Goal: Transaction & Acquisition: Purchase product/service

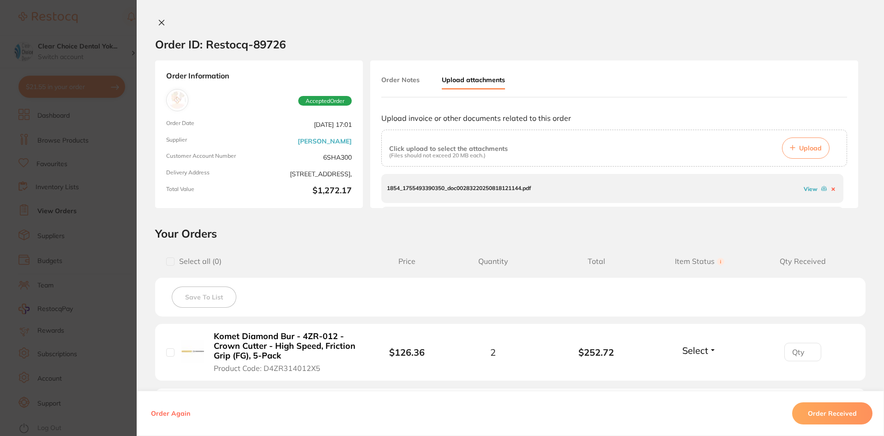
click at [83, 88] on section "Order ID: Restocq- 89726 Order Information Accepted Order Order Date Aug 8 2025…" at bounding box center [442, 218] width 884 height 436
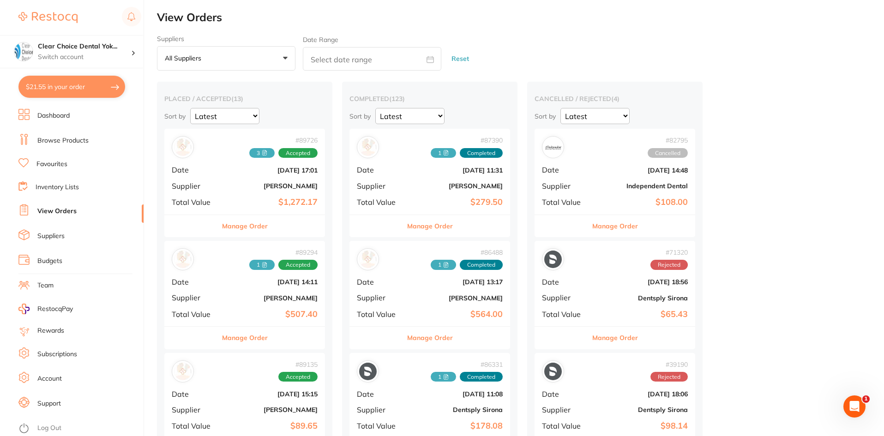
click at [83, 88] on button "$21.55 in your order" at bounding box center [71, 87] width 107 height 22
checkbox input "true"
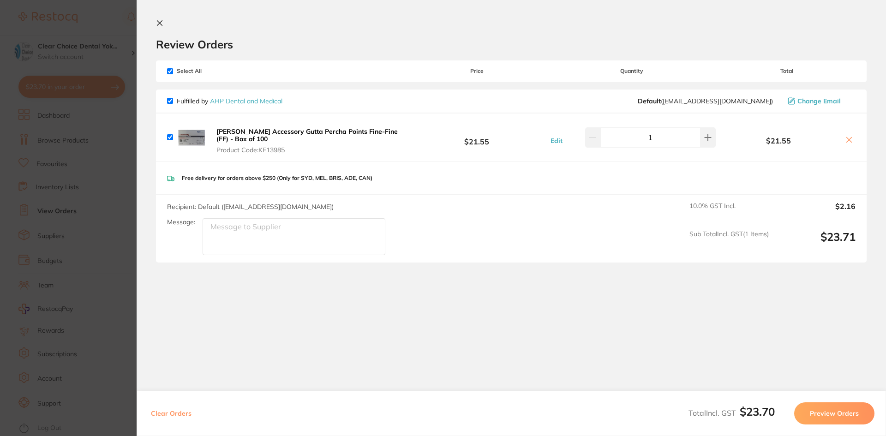
click at [849, 140] on icon at bounding box center [848, 139] width 7 height 7
checkbox input "false"
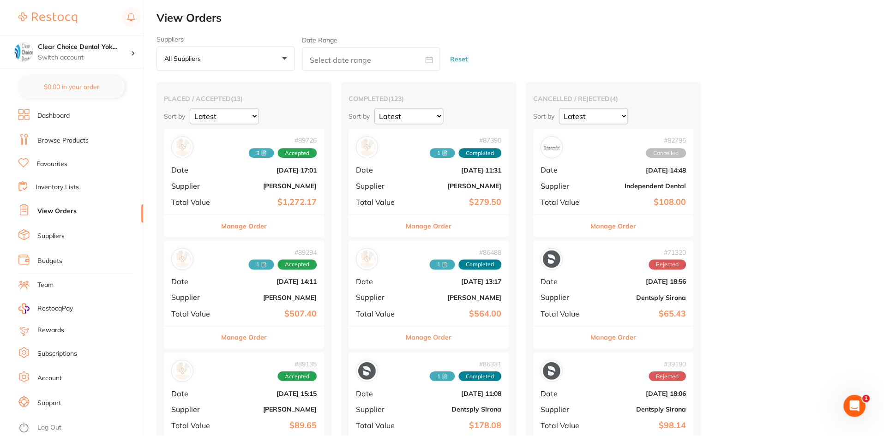
scroll to position [1, 0]
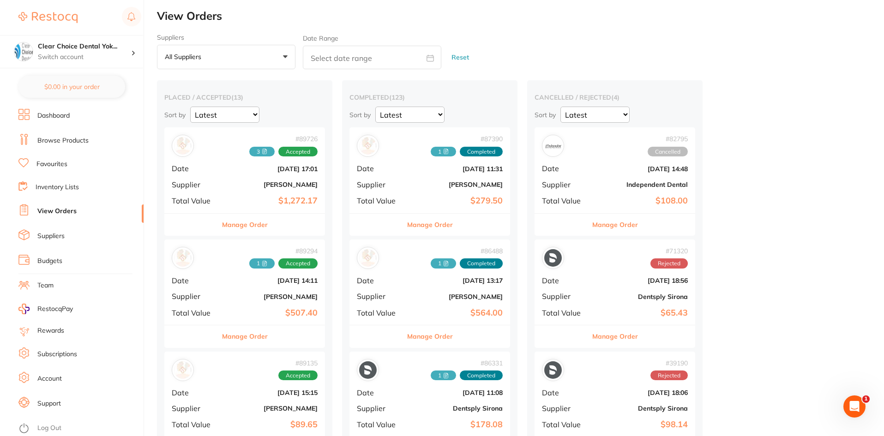
click at [75, 138] on link "Browse Products" at bounding box center [62, 140] width 51 height 9
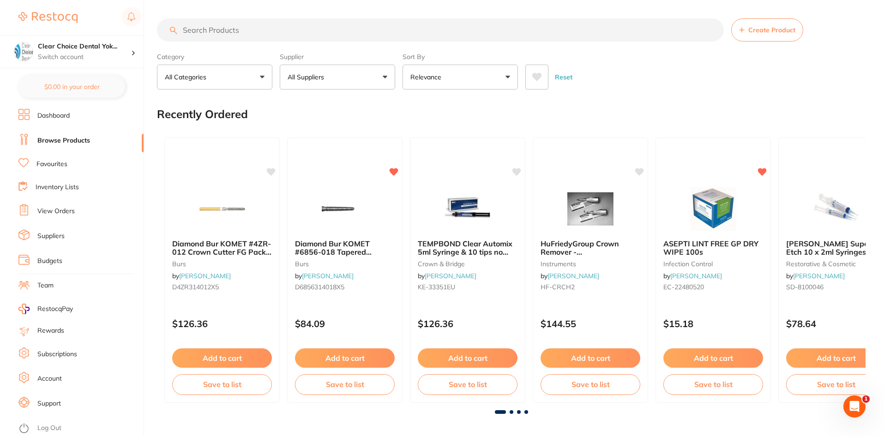
click at [221, 29] on input "search" at bounding box center [440, 29] width 567 height 23
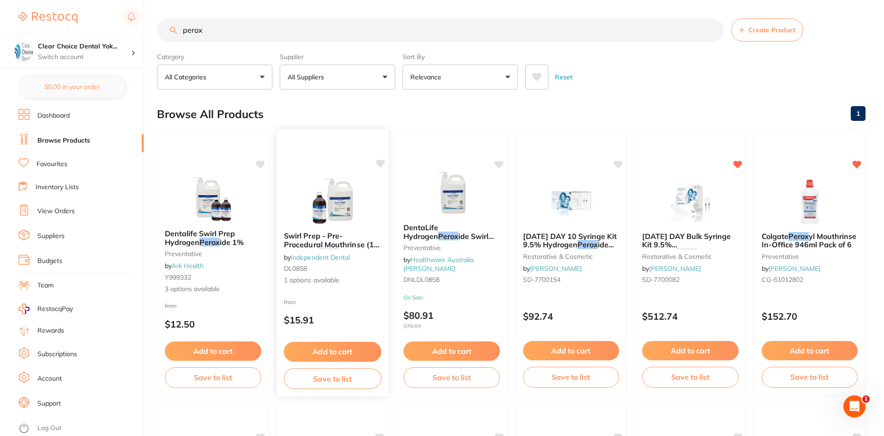
type input "perox"
click at [301, 246] on span "Swirl Prep - Pre-Procedural Mouthrinse (1% Hydrogen" at bounding box center [331, 244] width 97 height 26
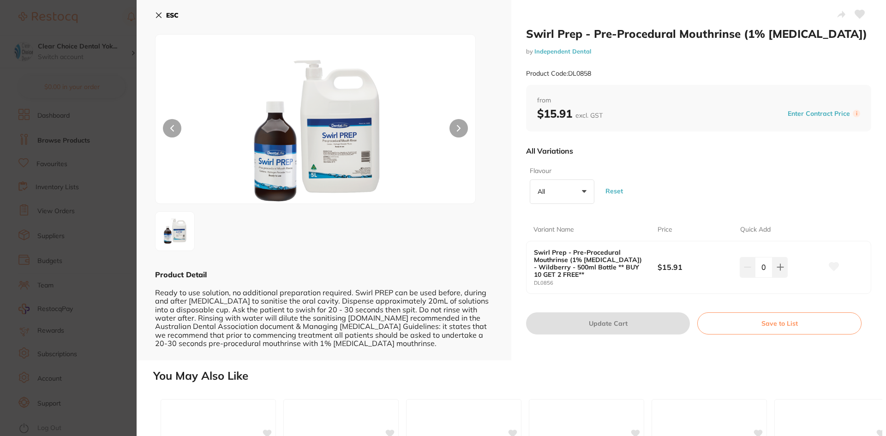
click at [160, 16] on icon at bounding box center [158, 15] width 5 height 5
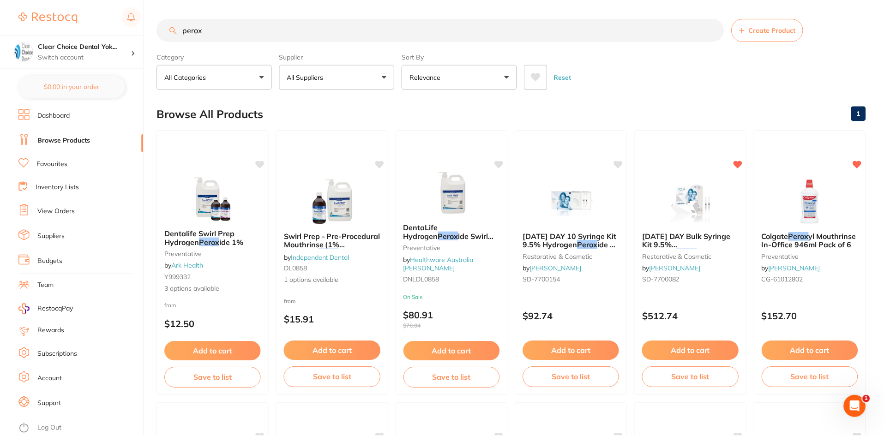
scroll to position [1, 0]
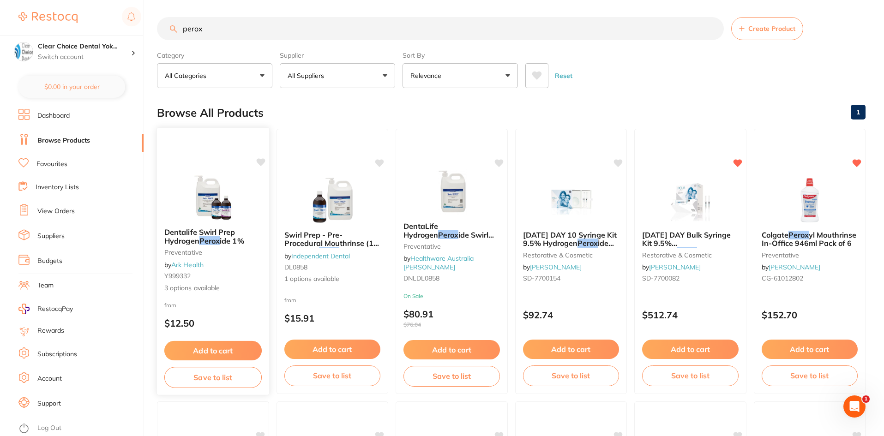
click at [190, 288] on span "3 options available" at bounding box center [212, 287] width 97 height 9
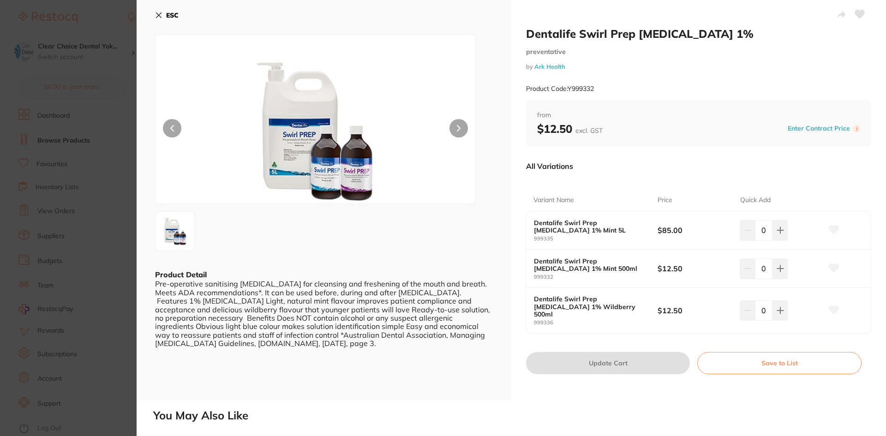
click at [156, 13] on icon at bounding box center [158, 15] width 5 height 5
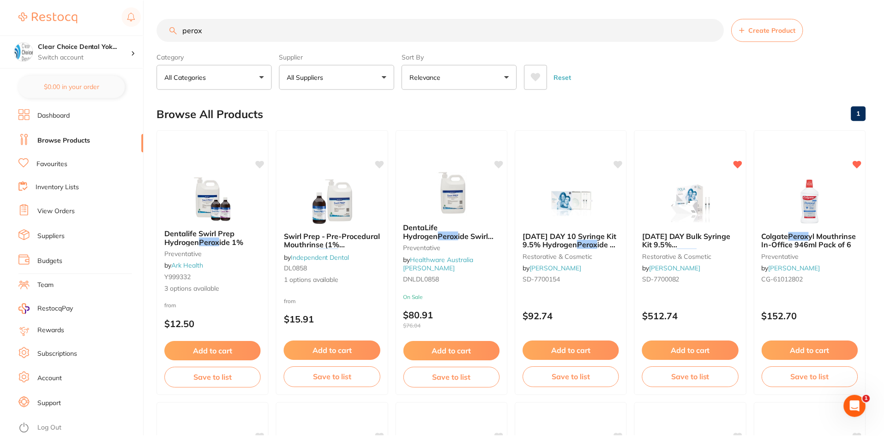
scroll to position [1, 0]
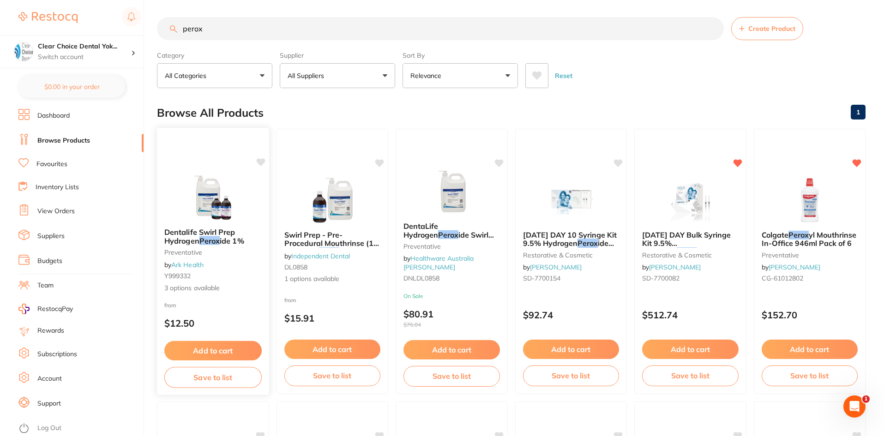
click at [205, 288] on span "3 options available" at bounding box center [212, 287] width 97 height 9
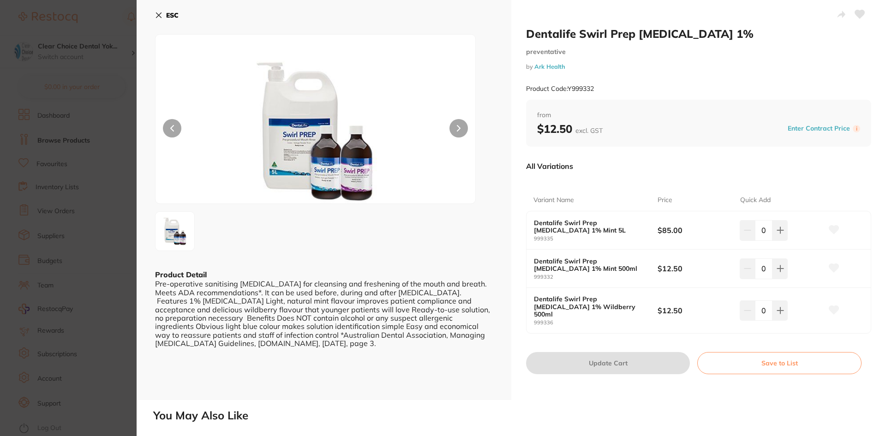
click at [340, 174] on img at bounding box center [316, 131] width 192 height 146
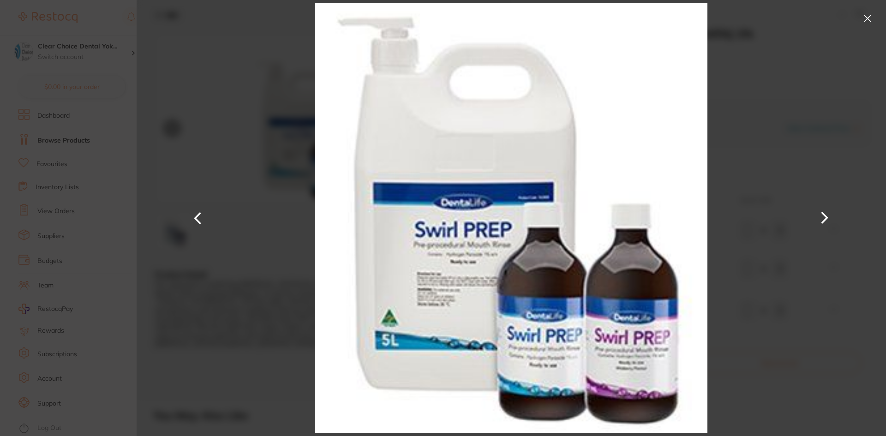
click at [340, 174] on img at bounding box center [316, 131] width 192 height 146
click at [868, 19] on button at bounding box center [867, 18] width 15 height 15
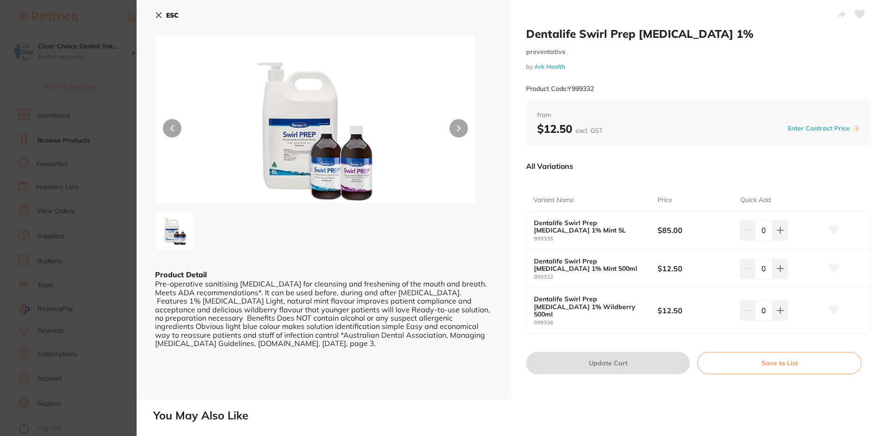
click at [157, 12] on icon at bounding box center [158, 15] width 7 height 7
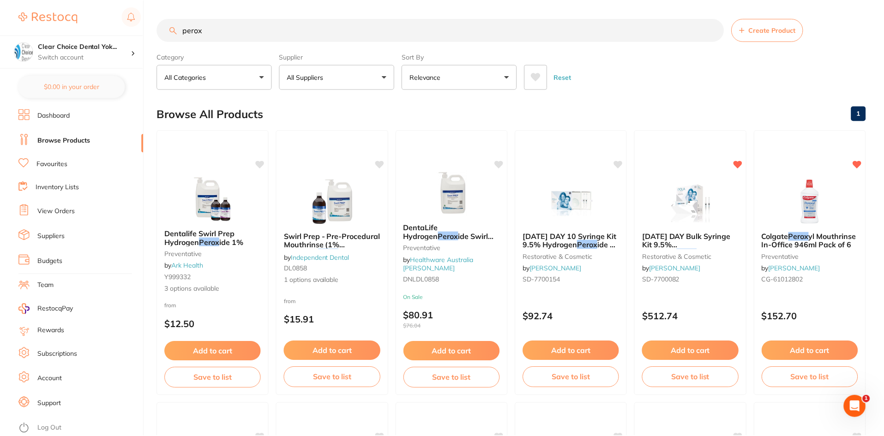
scroll to position [1, 0]
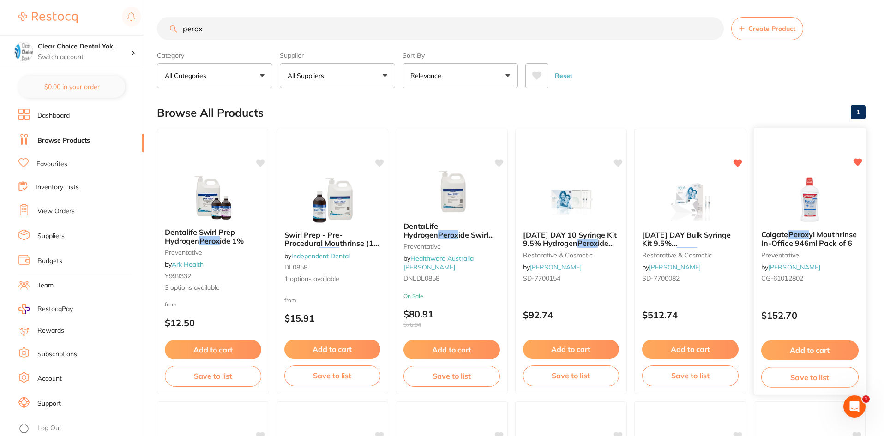
click at [773, 261] on div "Colgate Perox yl Mouthrinse In-Office 946ml Pack of 6 preventative by Henry Sch…" at bounding box center [809, 258] width 112 height 71
click at [773, 261] on section at bounding box center [442, 218] width 884 height 436
click at [773, 261] on div "Colgate Perox yl Mouthrinse In-Office 946ml Pack of 6 preventative by Henry Sch…" at bounding box center [809, 258] width 112 height 71
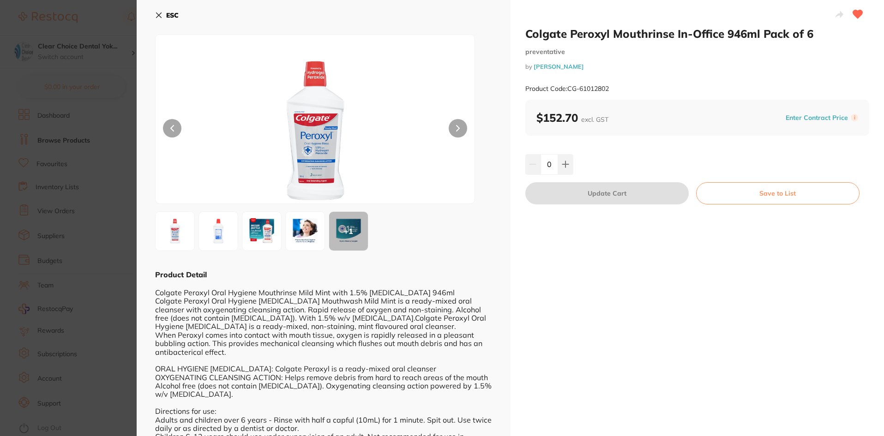
click at [773, 261] on section "Colgate Peroxyl Mouthrinse In-Office 946ml Pack of 6 preventative by Henry Sche…" at bounding box center [442, 218] width 884 height 436
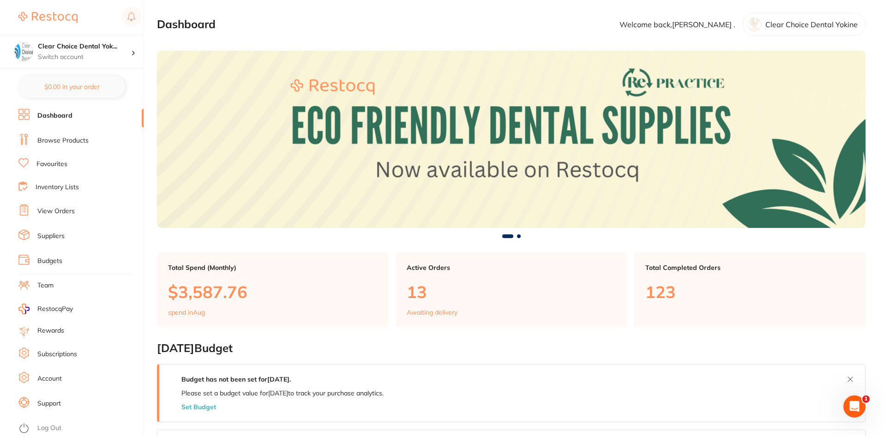
click at [70, 140] on link "Browse Products" at bounding box center [62, 140] width 51 height 9
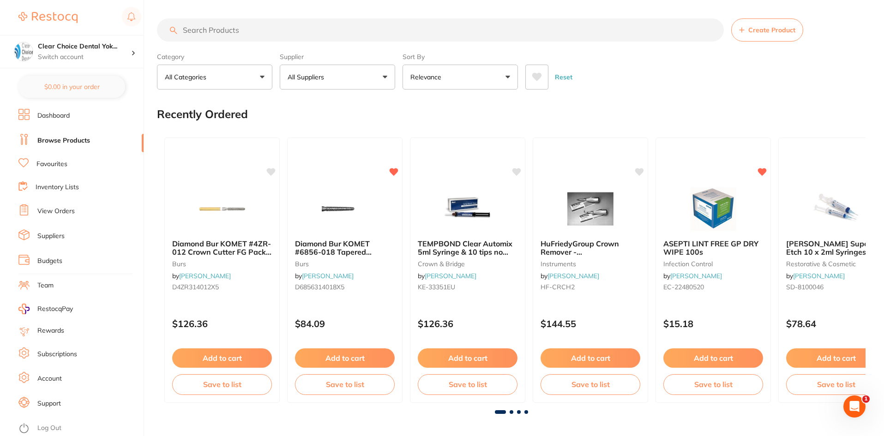
click at [213, 28] on input "search" at bounding box center [440, 29] width 567 height 23
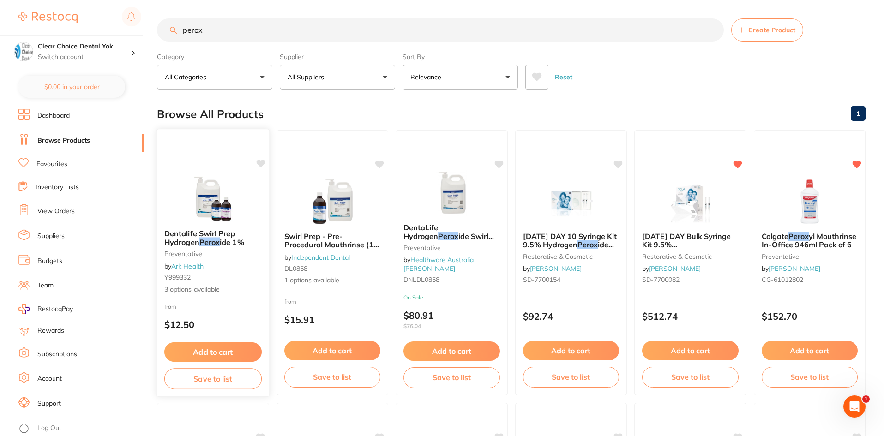
type input "perox"
click at [199, 239] on span "Dentalife Swirl Prep Hydrogen" at bounding box center [199, 238] width 71 height 18
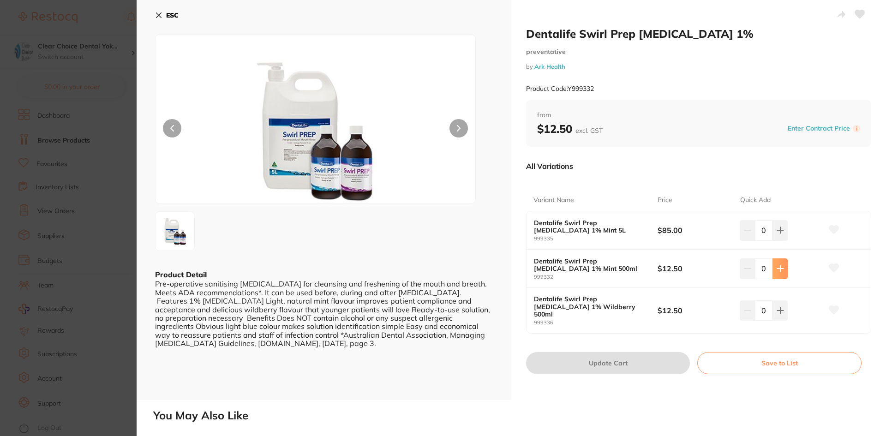
click at [781, 234] on icon at bounding box center [780, 230] width 7 height 7
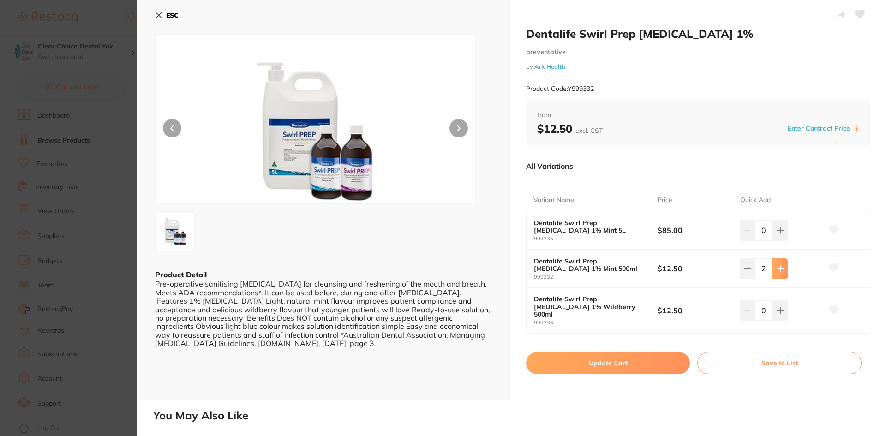
click at [781, 234] on icon at bounding box center [780, 230] width 7 height 7
click at [780, 234] on icon at bounding box center [780, 230] width 7 height 7
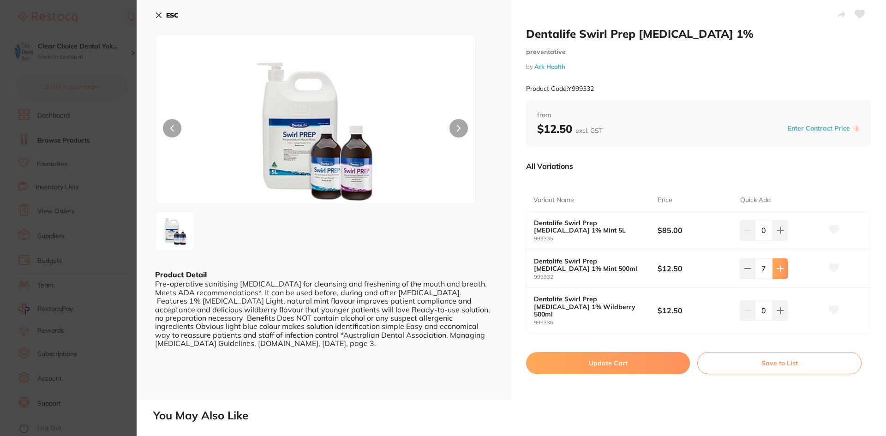
click at [779, 234] on icon at bounding box center [780, 230] width 7 height 7
type input "9"
click at [644, 358] on button "Update Cart" at bounding box center [608, 363] width 164 height 22
checkbox input "false"
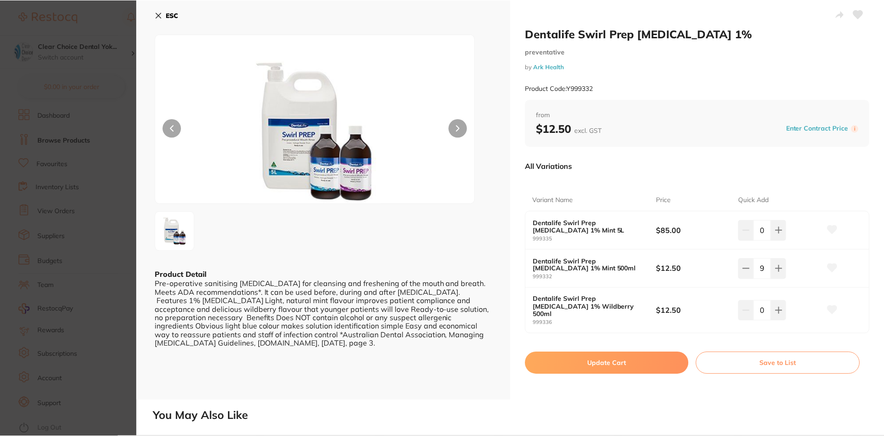
scroll to position [1, 0]
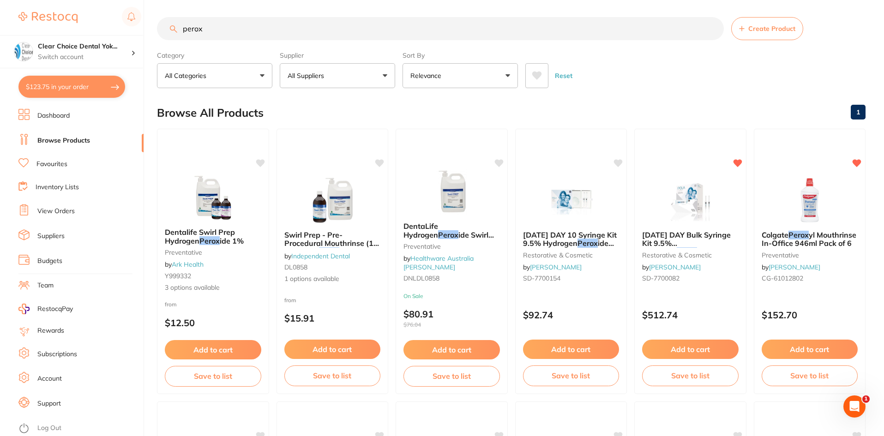
click at [384, 74] on button "All Suppliers" at bounding box center [337, 75] width 115 height 25
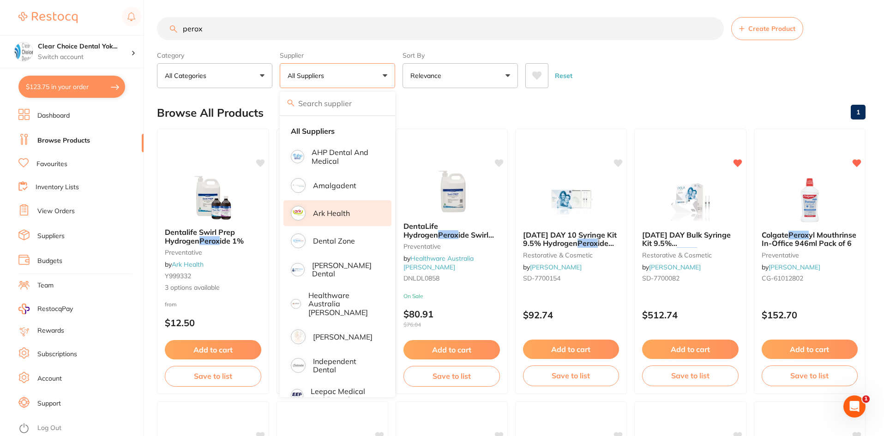
click at [348, 213] on p "Ark Health" at bounding box center [331, 213] width 37 height 8
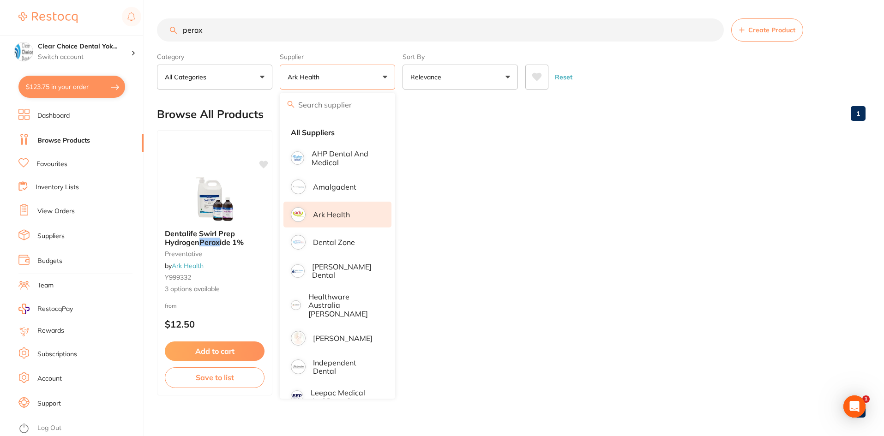
scroll to position [0, 0]
click at [217, 31] on input "perox" at bounding box center [440, 29] width 567 height 23
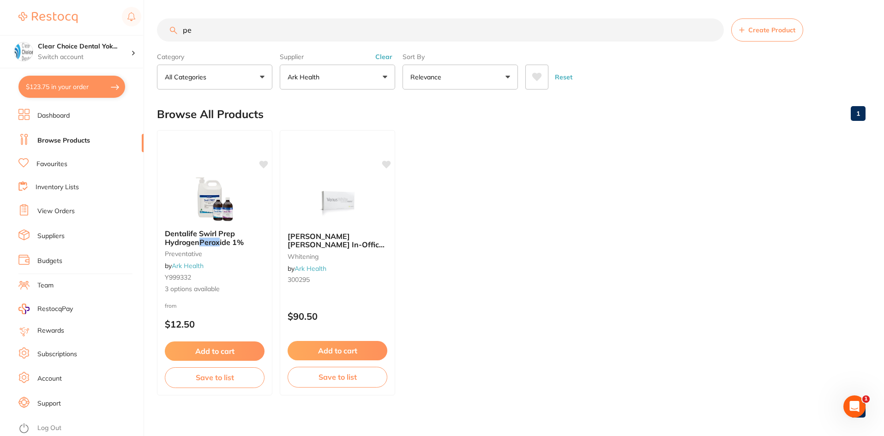
type input "p"
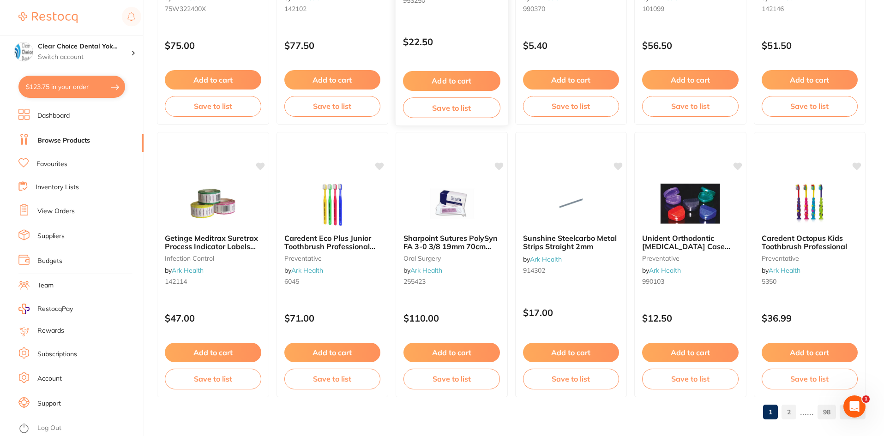
scroll to position [2189, 0]
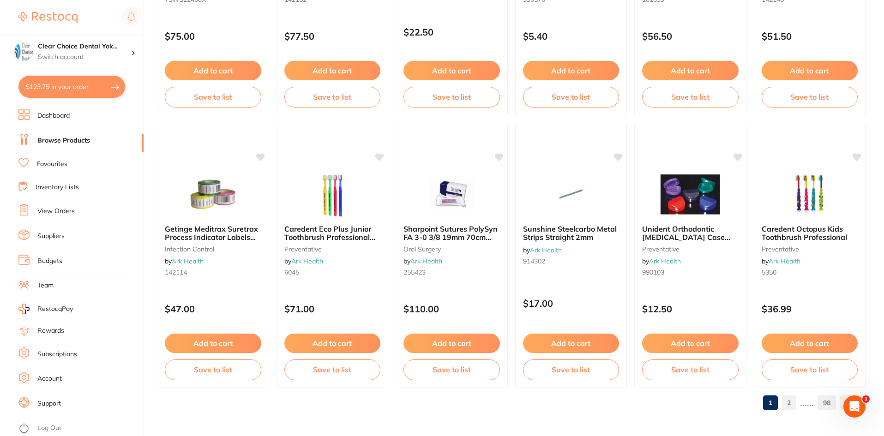
click at [787, 399] on link "2" at bounding box center [788, 403] width 15 height 18
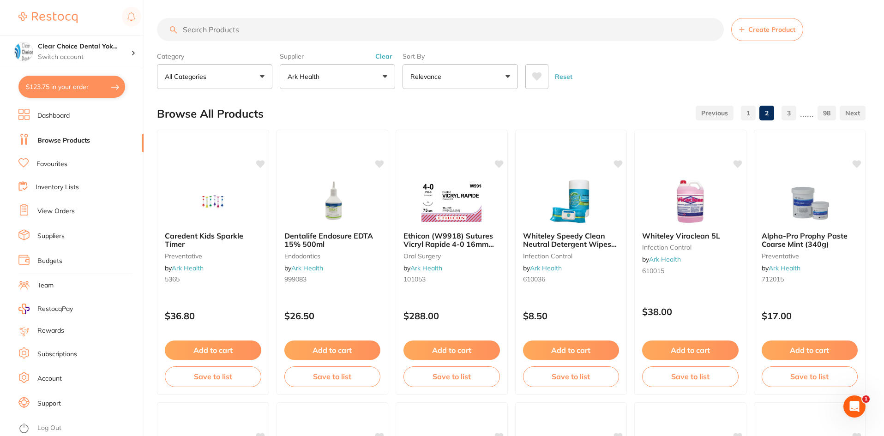
scroll to position [0, 0]
click at [255, 33] on input "search" at bounding box center [440, 29] width 567 height 23
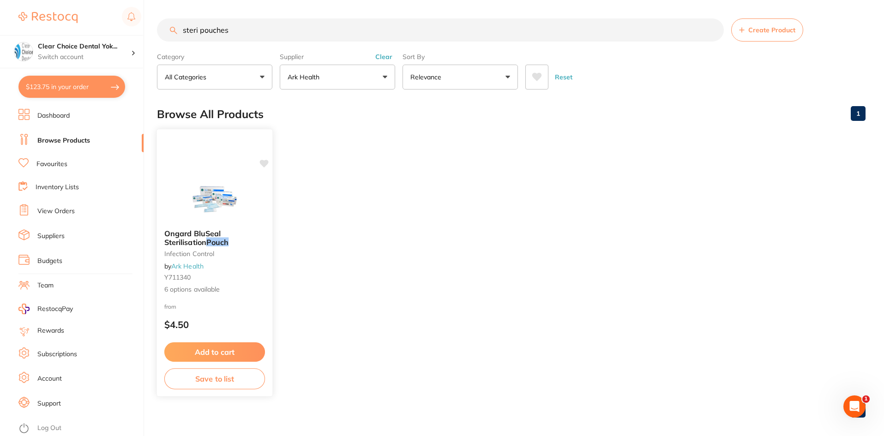
type input "steri pouches"
click at [224, 221] on img at bounding box center [214, 198] width 60 height 47
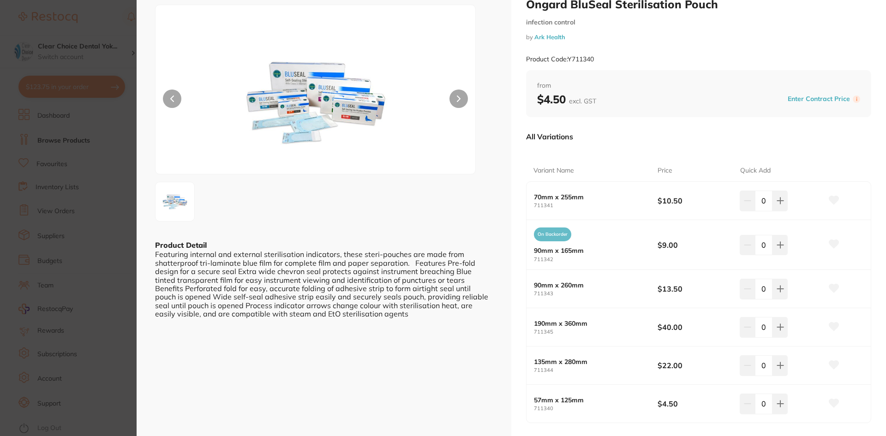
scroll to position [46, 0]
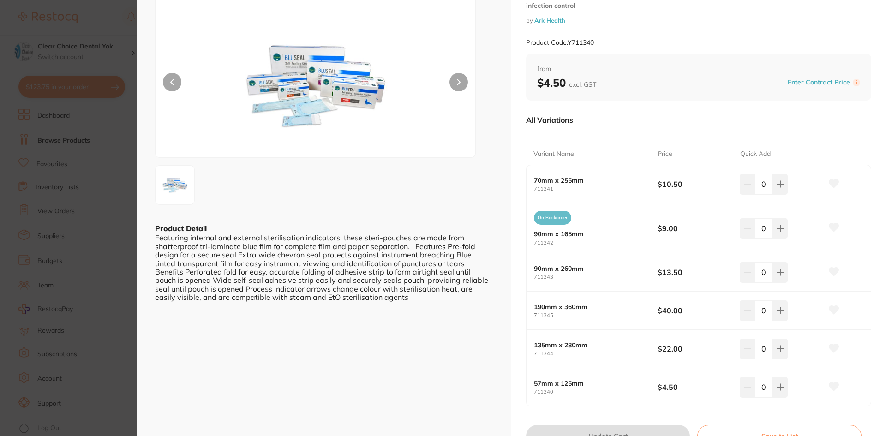
click at [593, 385] on b "57mm x 125mm" at bounding box center [589, 383] width 111 height 7
click at [779, 188] on icon at bounding box center [780, 183] width 7 height 7
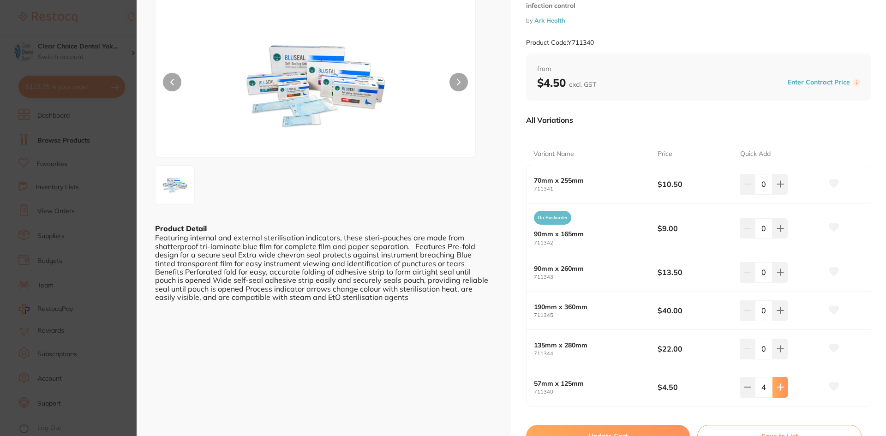
click at [779, 188] on icon at bounding box center [780, 183] width 7 height 7
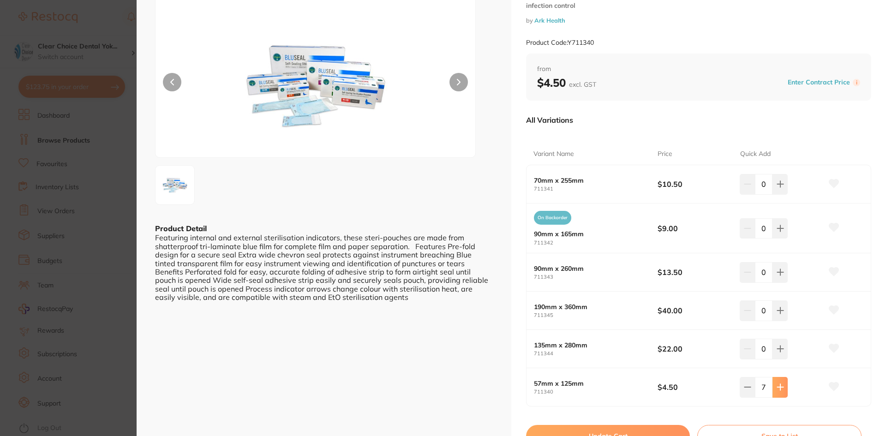
type input "8"
click at [676, 429] on button "Update Cart" at bounding box center [608, 436] width 164 height 22
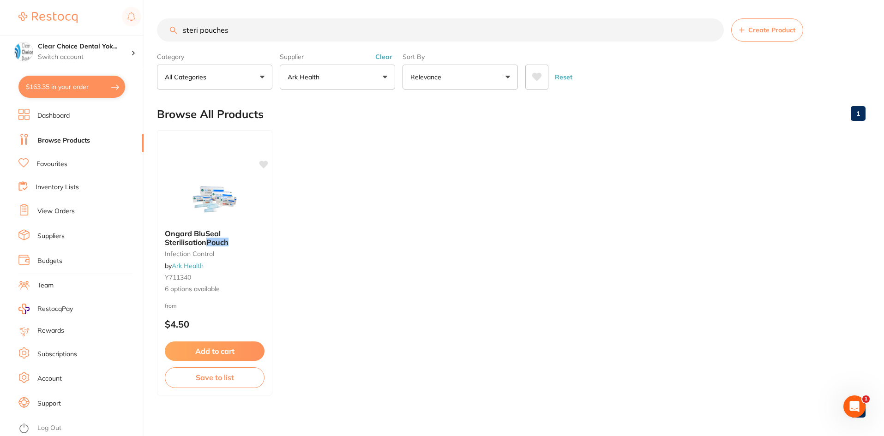
click at [251, 34] on input "steri pouches" at bounding box center [440, 29] width 567 height 23
type input "s"
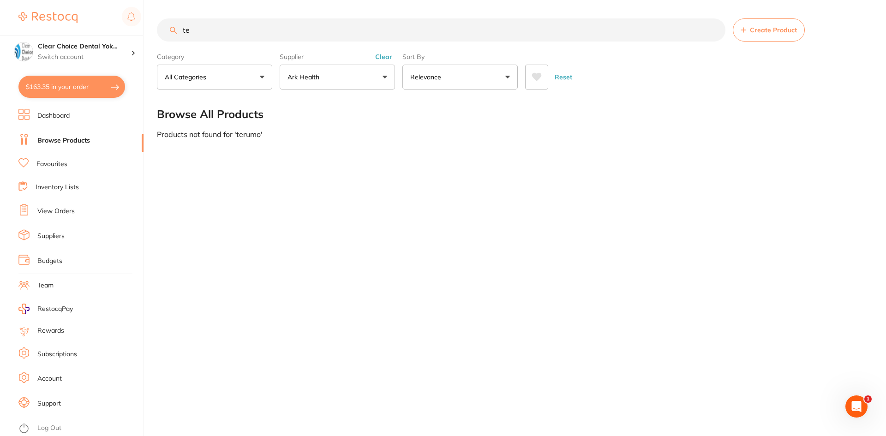
type input "t"
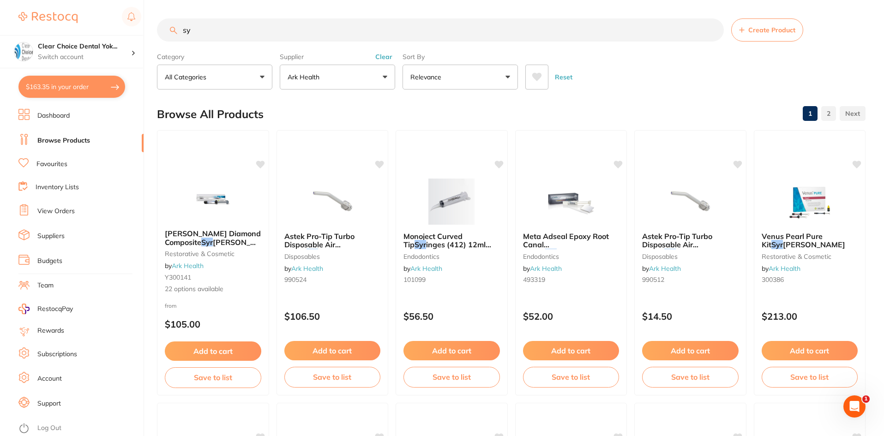
type input "s"
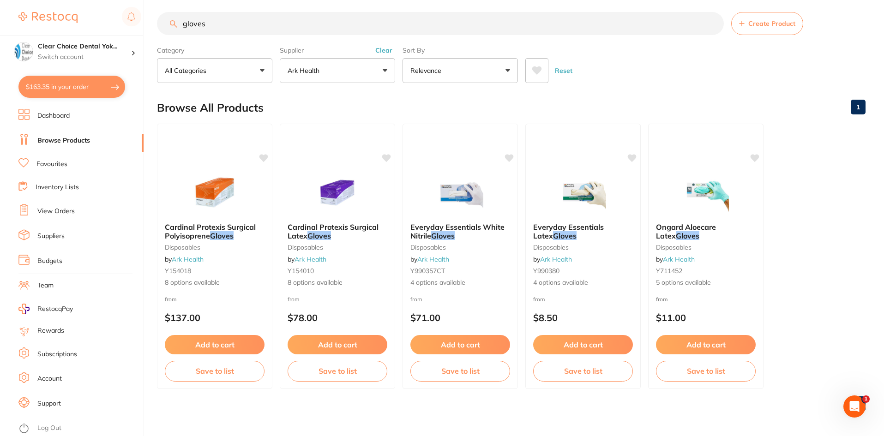
scroll to position [7, 0]
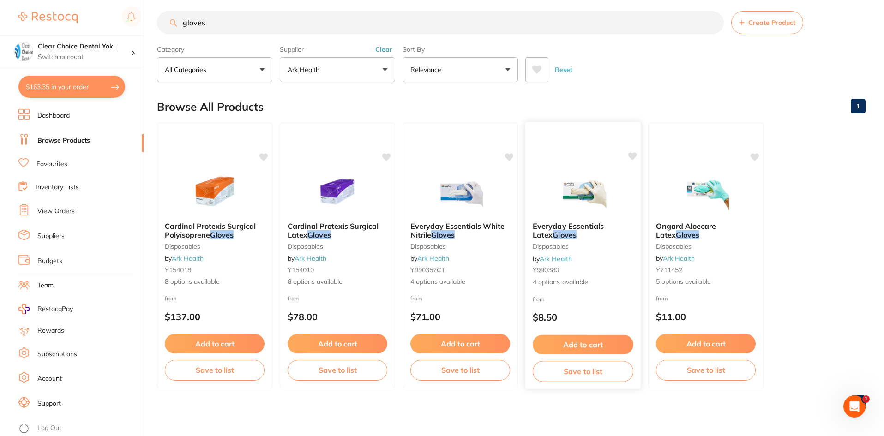
type input "gloves"
click at [566, 282] on span "4 options available" at bounding box center [583, 281] width 101 height 9
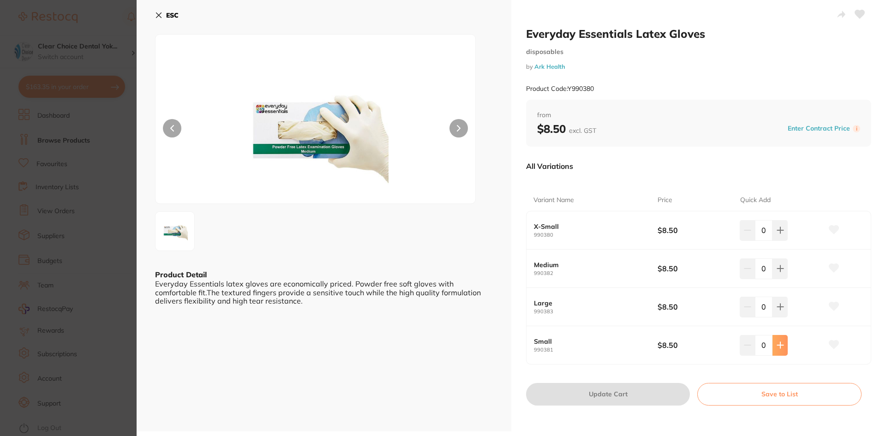
click at [777, 234] on icon at bounding box center [780, 230] width 7 height 7
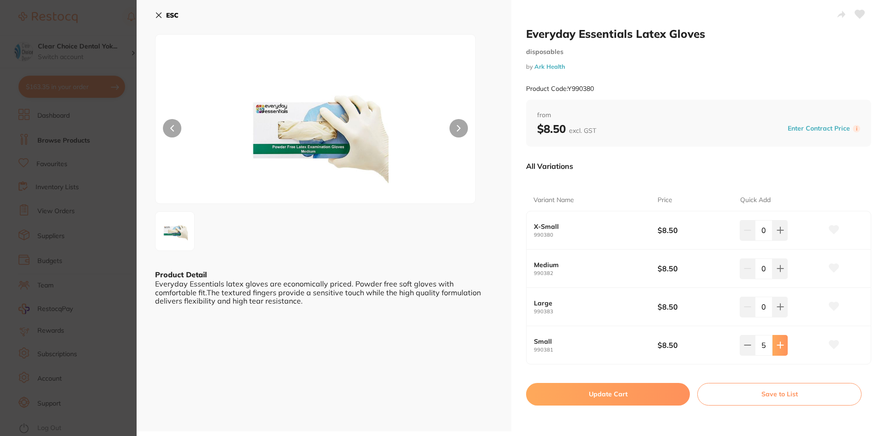
click at [777, 234] on icon at bounding box center [780, 230] width 7 height 7
type input "8"
click at [648, 395] on button "Update Cart" at bounding box center [608, 394] width 164 height 22
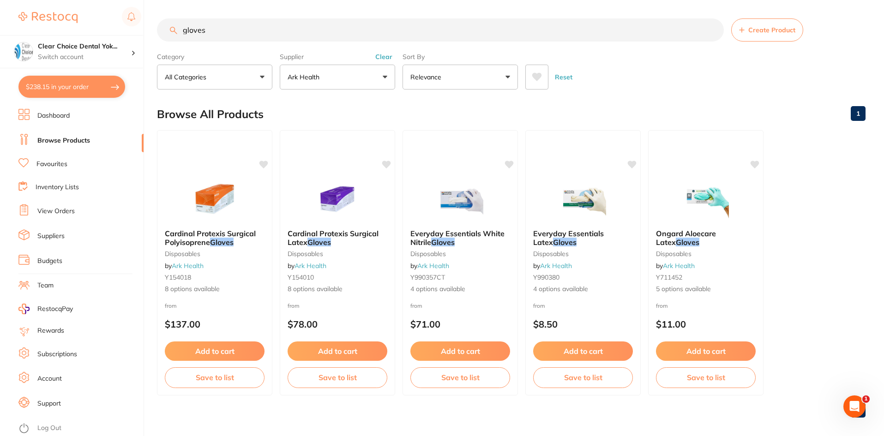
click at [661, 80] on div "Reset" at bounding box center [691, 73] width 333 height 32
click at [691, 93] on main "gloves Create Product Category All Categories All Categories disposables Clear …" at bounding box center [520, 221] width 727 height 443
click at [107, 89] on button "$238.15 in your order" at bounding box center [71, 87] width 107 height 22
checkbox input "true"
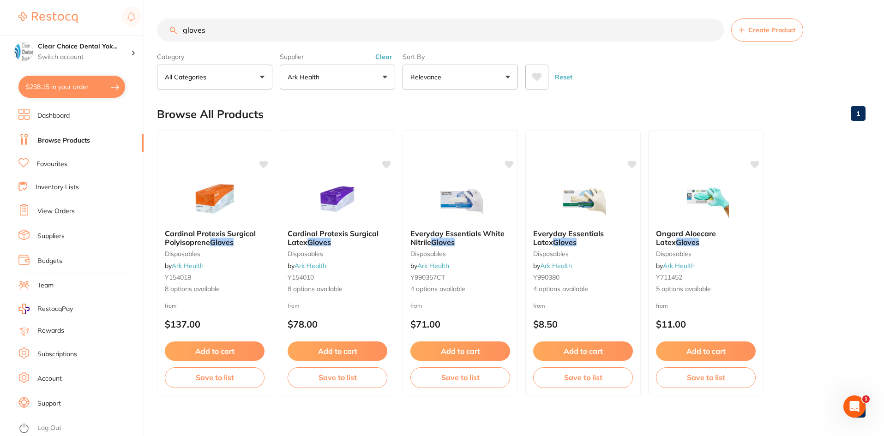
checkbox input "true"
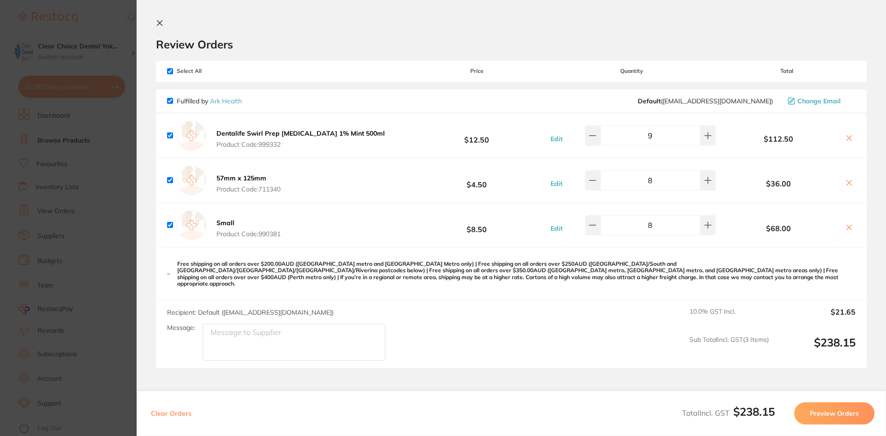
click at [836, 413] on button "Preview Orders" at bounding box center [834, 413] width 80 height 22
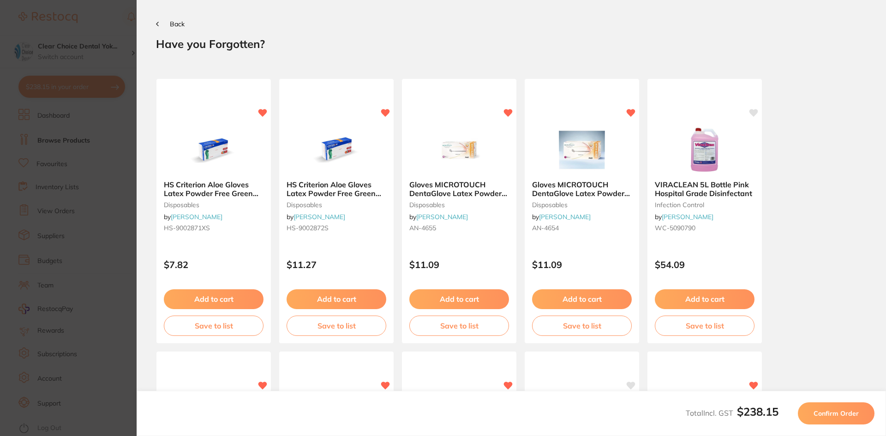
click at [836, 413] on span "Confirm Order" at bounding box center [836, 413] width 45 height 8
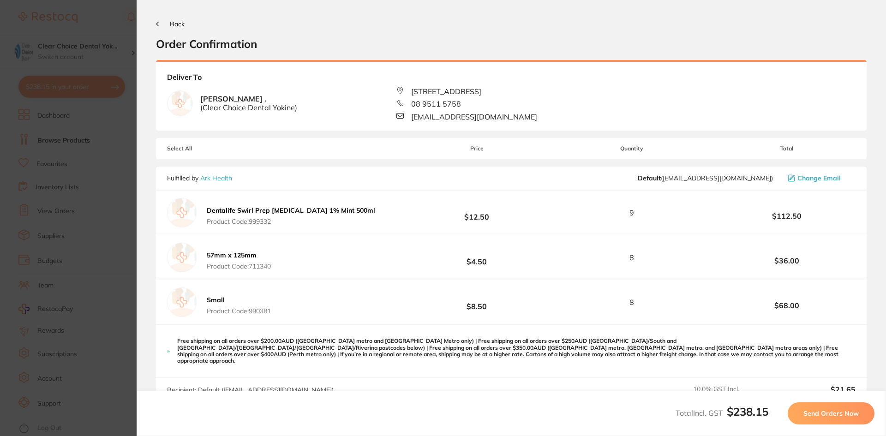
click at [836, 413] on span "Send Orders Now" at bounding box center [830, 413] width 55 height 8
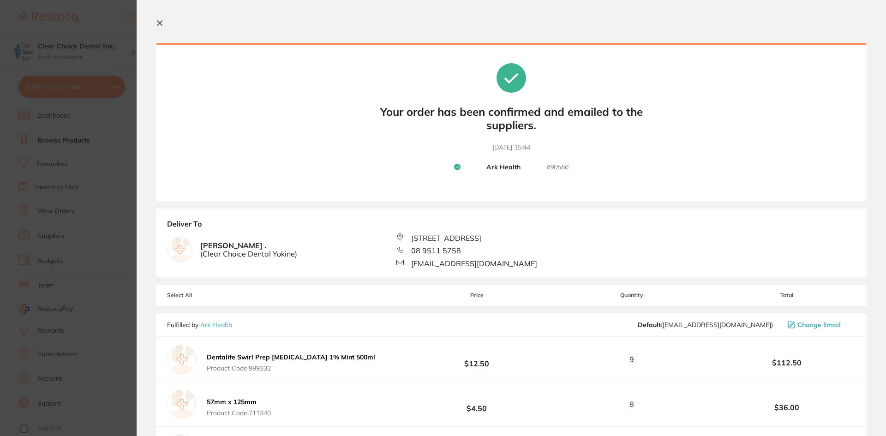
click at [83, 89] on section "Update RRP Set your pre negotiated price for this item. Item Agreed RRP (excl. …" at bounding box center [443, 218] width 886 height 436
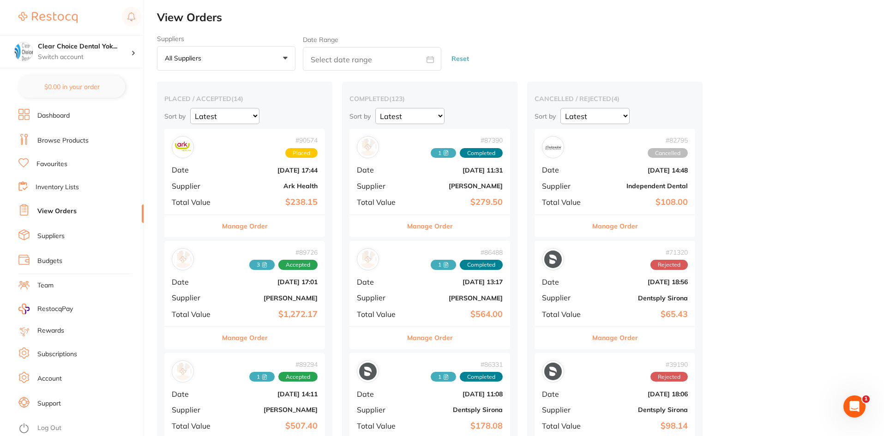
click at [54, 139] on link "Browse Products" at bounding box center [62, 140] width 51 height 9
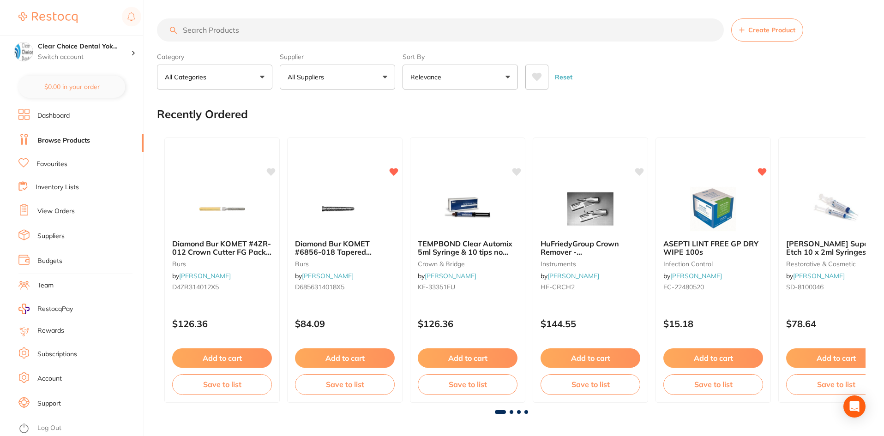
click at [198, 30] on input "search" at bounding box center [440, 29] width 567 height 23
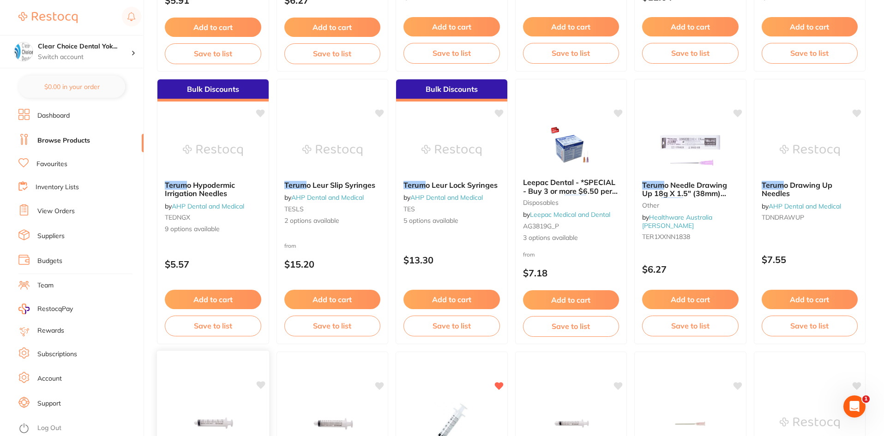
scroll to position [323, 0]
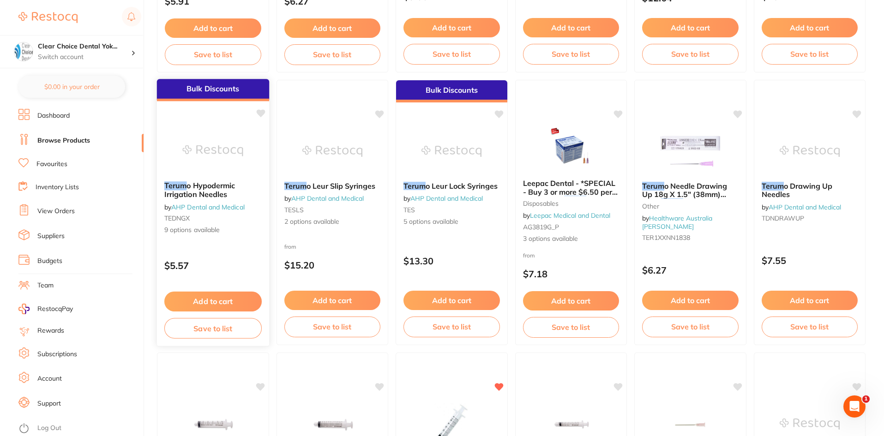
type input "terum"
click at [198, 227] on span "9 options available" at bounding box center [212, 230] width 97 height 9
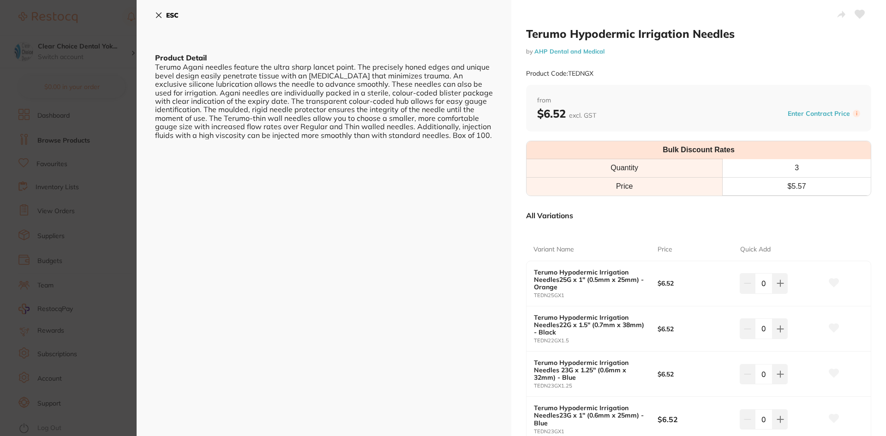
click at [161, 15] on icon at bounding box center [158, 15] width 7 height 7
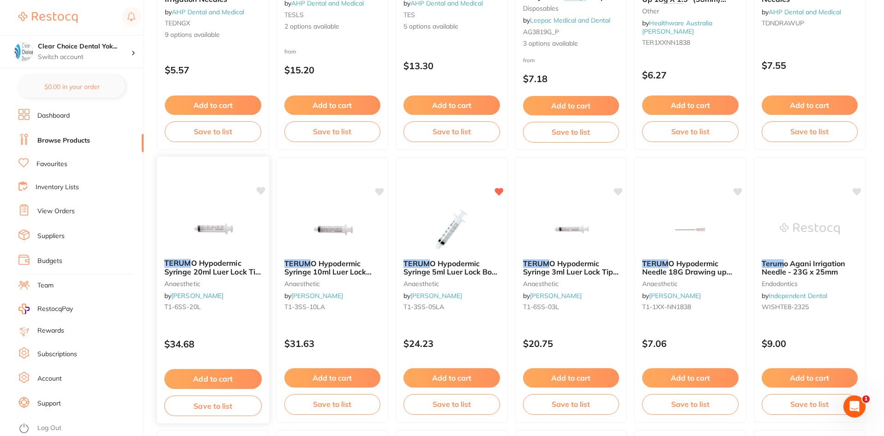
scroll to position [554, 0]
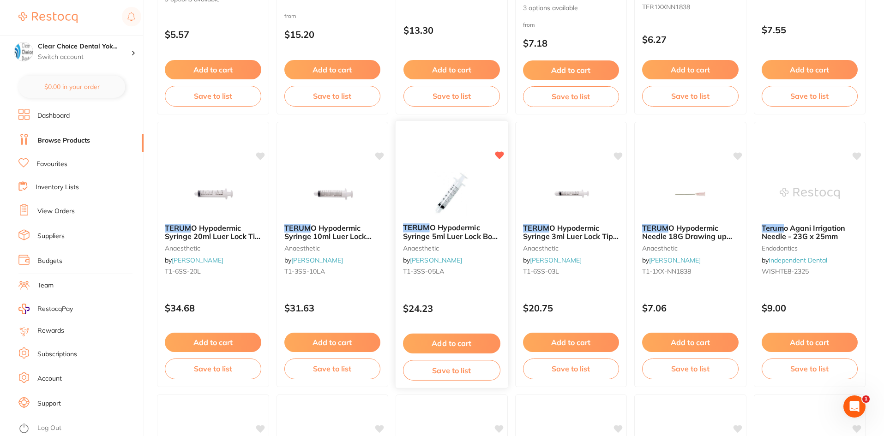
click at [427, 262] on link "[PERSON_NAME]" at bounding box center [436, 260] width 52 height 8
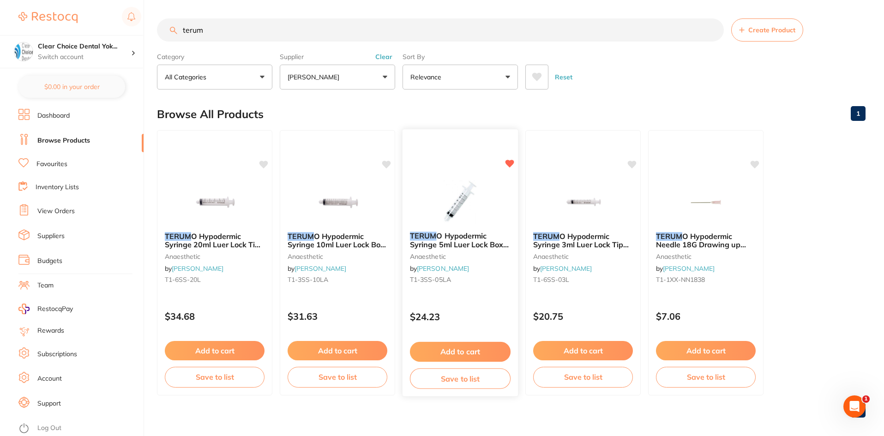
click at [426, 243] on span "O Hypodermic Syringe 5ml Luer Lock Box of 100" at bounding box center [459, 244] width 99 height 26
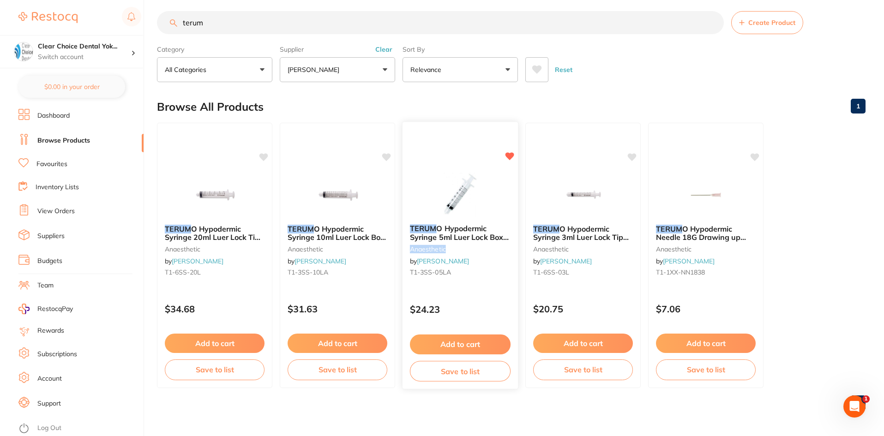
click at [426, 243] on div "TERUM O Hypodermic Syringe 5ml Luer Lock Box of 100 anaesthetic by [PERSON_NAME…" at bounding box center [459, 252] width 115 height 71
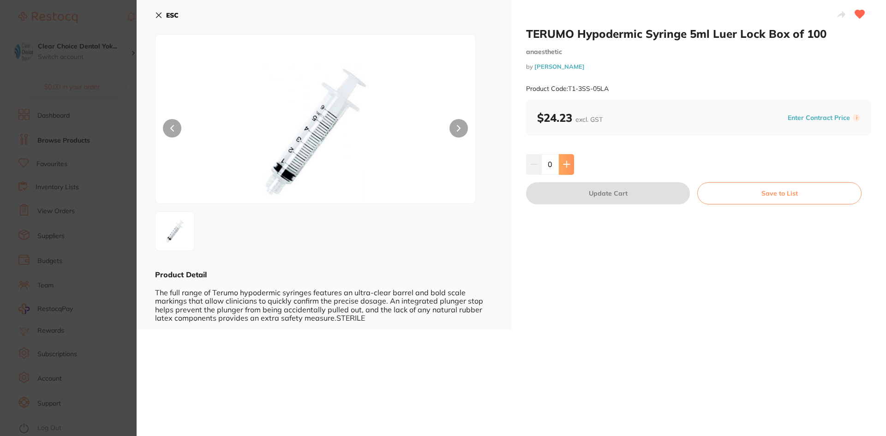
click at [567, 162] on icon at bounding box center [566, 164] width 7 height 7
type input "1"
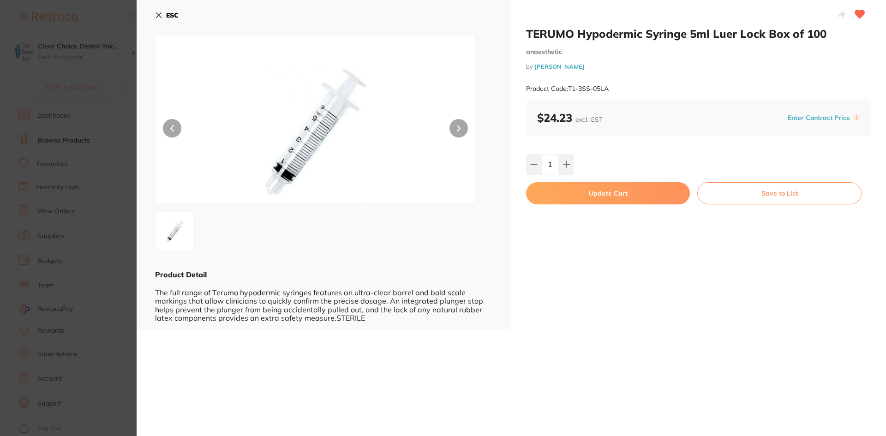
click at [605, 196] on button "Update Cart" at bounding box center [608, 193] width 164 height 22
checkbox input "false"
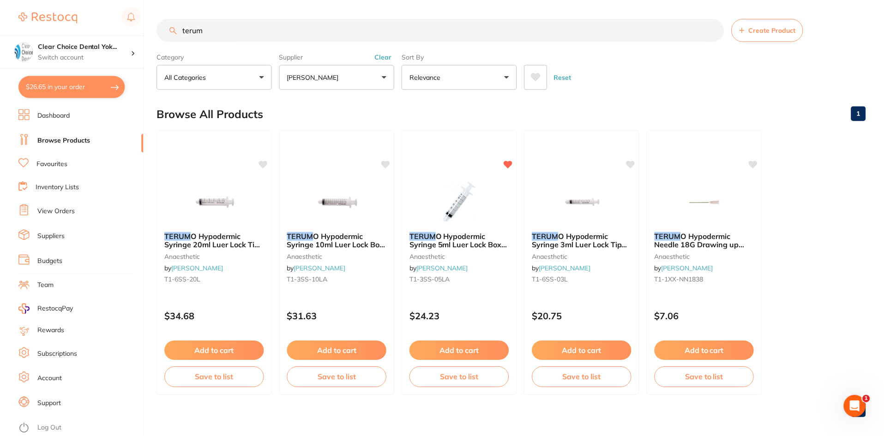
scroll to position [7, 0]
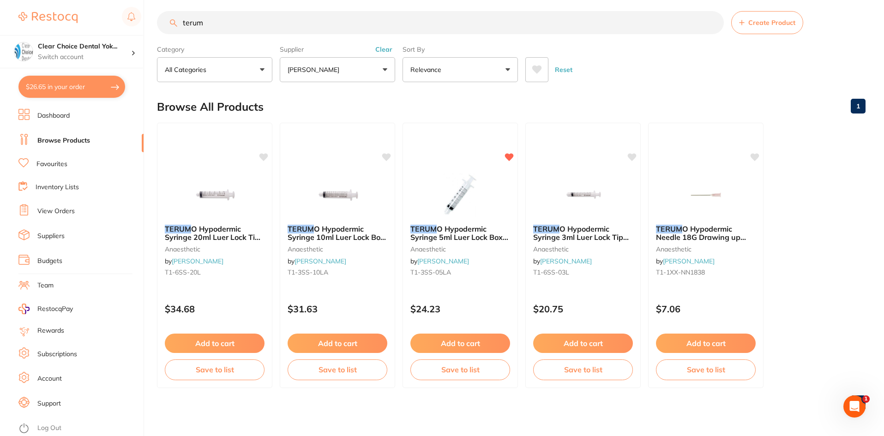
click at [211, 24] on input "terum" at bounding box center [440, 22] width 567 height 23
type input "t"
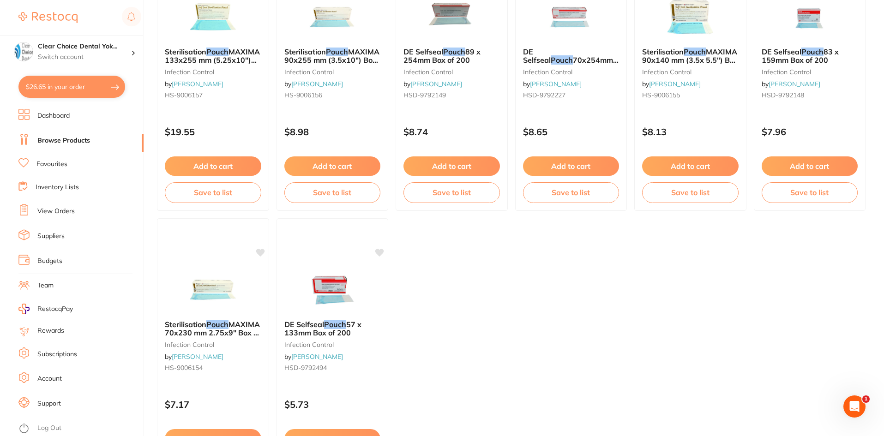
scroll to position [138, 0]
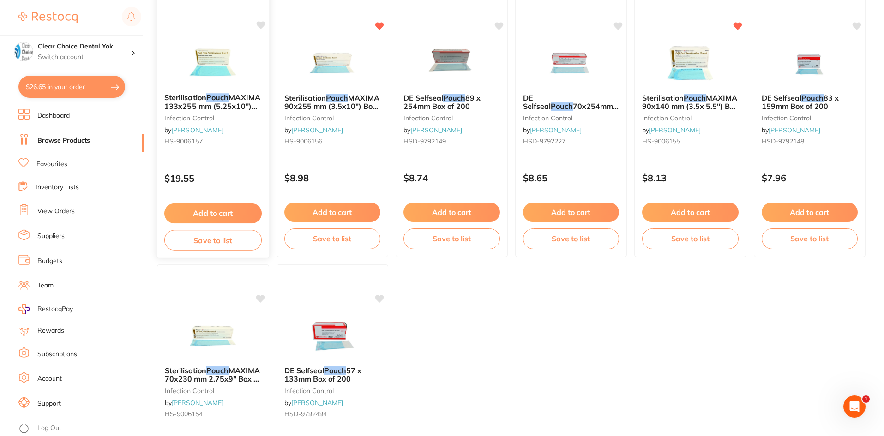
type input "steri pouches"
click at [227, 209] on button "Add to cart" at bounding box center [212, 214] width 97 height 20
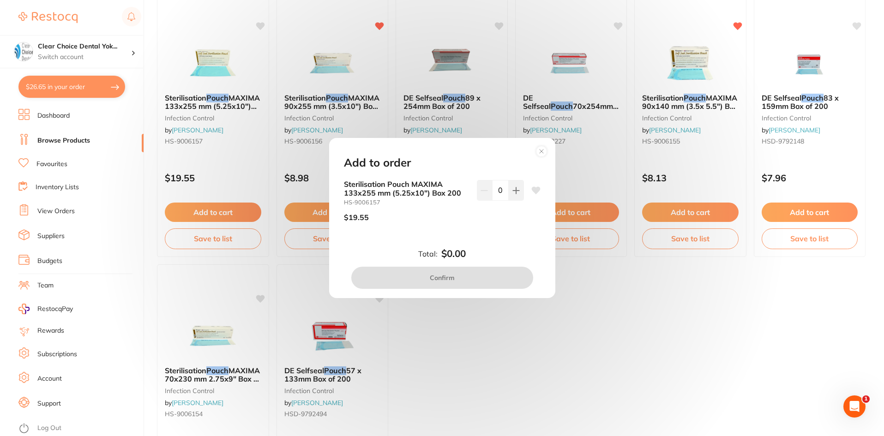
scroll to position [0, 0]
drag, startPoint x: 540, startPoint y: 150, endPoint x: 838, endPoint y: 56, distance: 312.3
click at [541, 150] on icon at bounding box center [541, 151] width 15 height 15
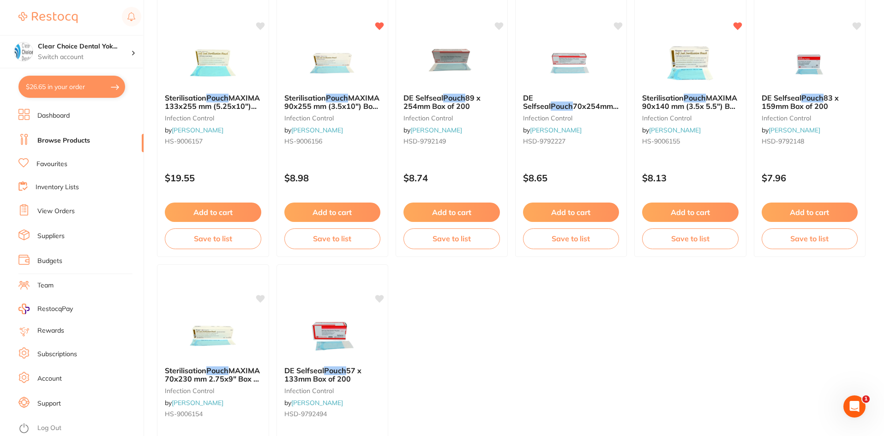
click at [210, 103] on span "MAXIMA 133x255 mm (5.25x10") Box 200" at bounding box center [212, 106] width 95 height 26
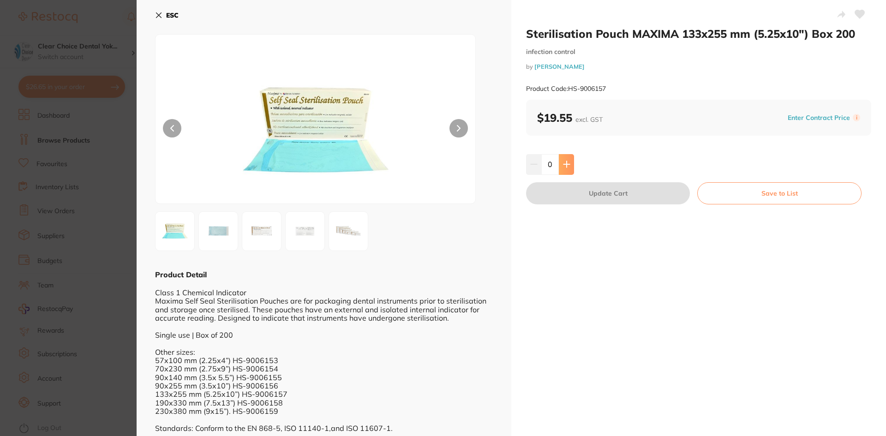
click at [563, 164] on icon at bounding box center [566, 165] width 6 height 6
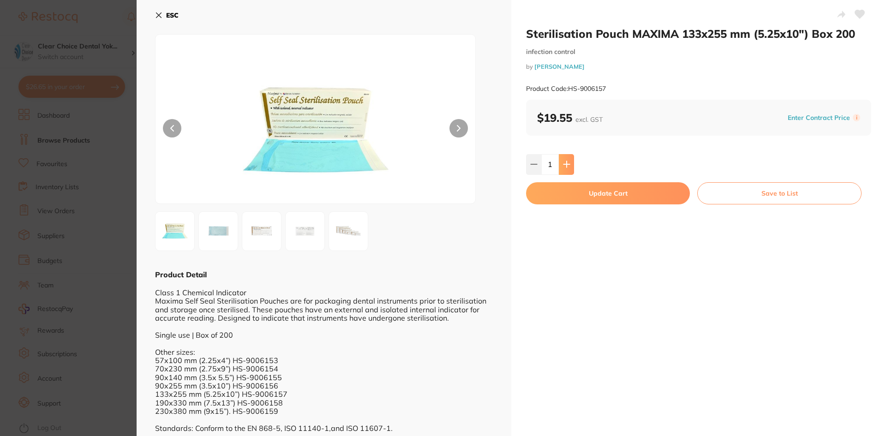
click at [563, 164] on icon at bounding box center [566, 165] width 6 height 6
type input "5"
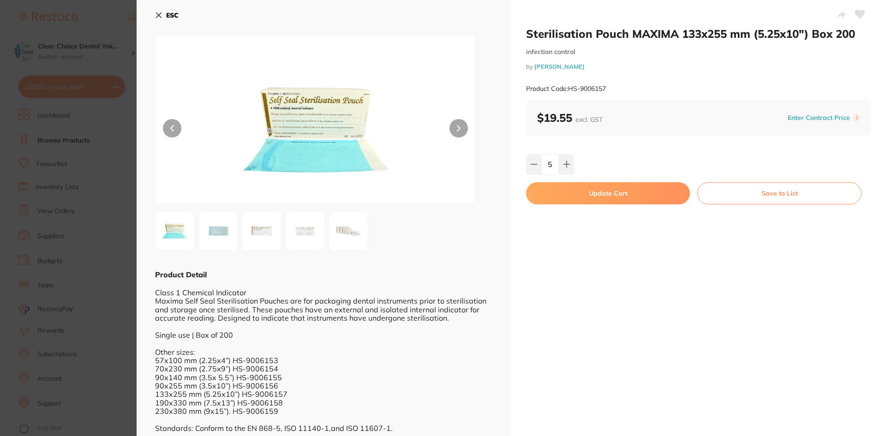
click at [603, 192] on button "Update Cart" at bounding box center [608, 193] width 164 height 22
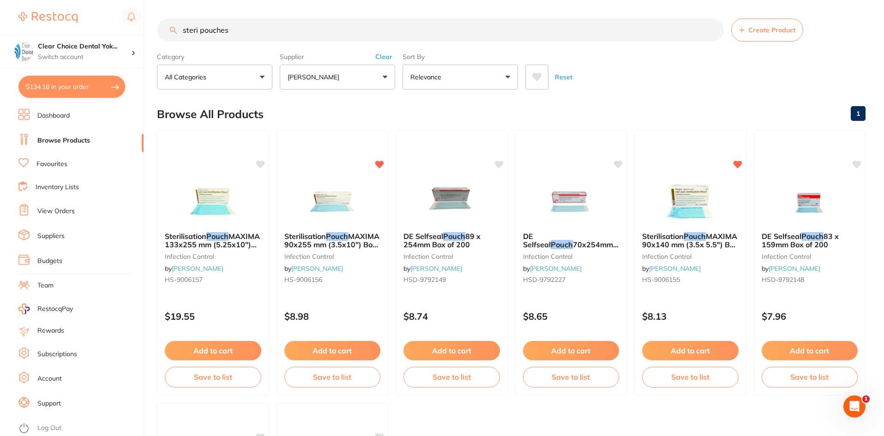
click at [238, 26] on input "steri pouches" at bounding box center [440, 29] width 567 height 23
type input "s"
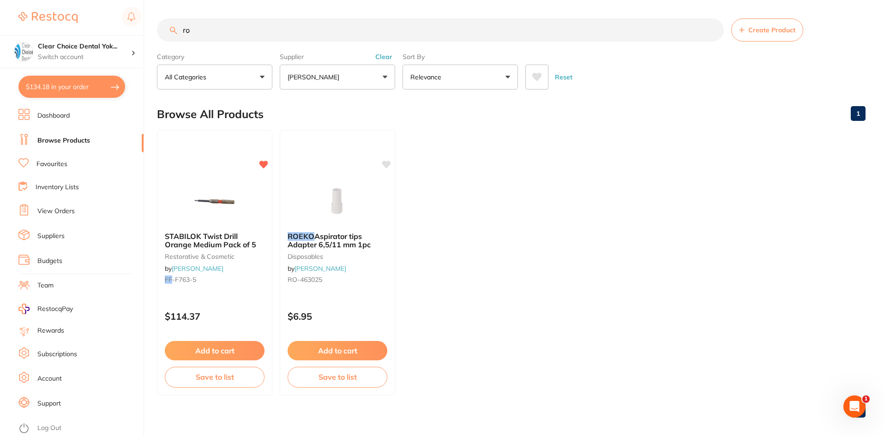
type input "r"
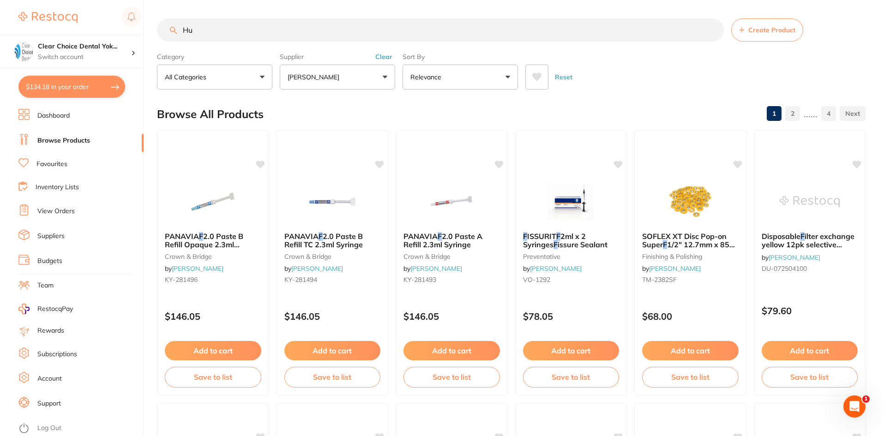
type input "H"
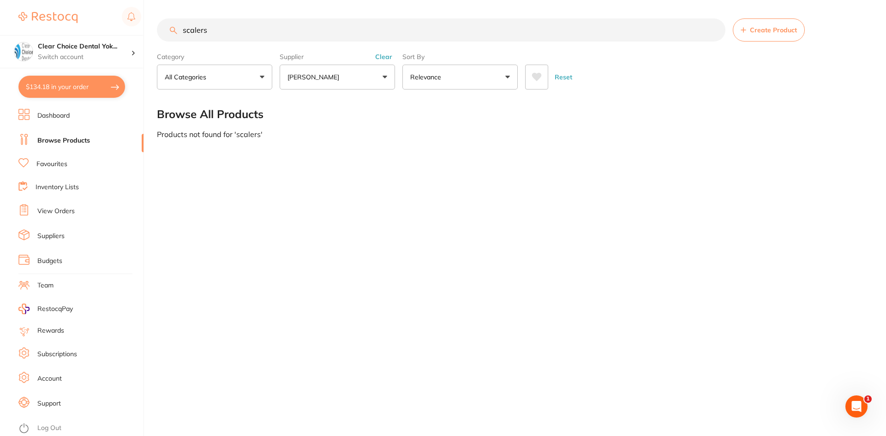
click at [383, 58] on button "Clear" at bounding box center [383, 57] width 23 height 8
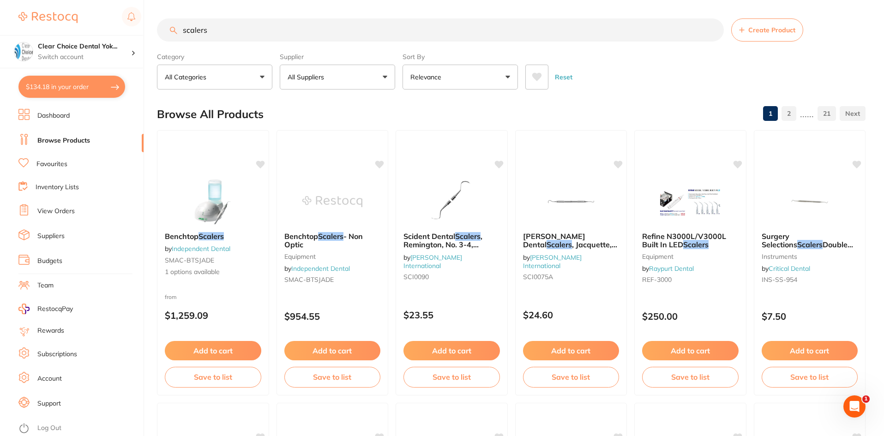
click at [182, 30] on input "scalers" at bounding box center [440, 29] width 567 height 23
click at [249, 32] on input "Hu Friedy scalers" at bounding box center [440, 29] width 567 height 23
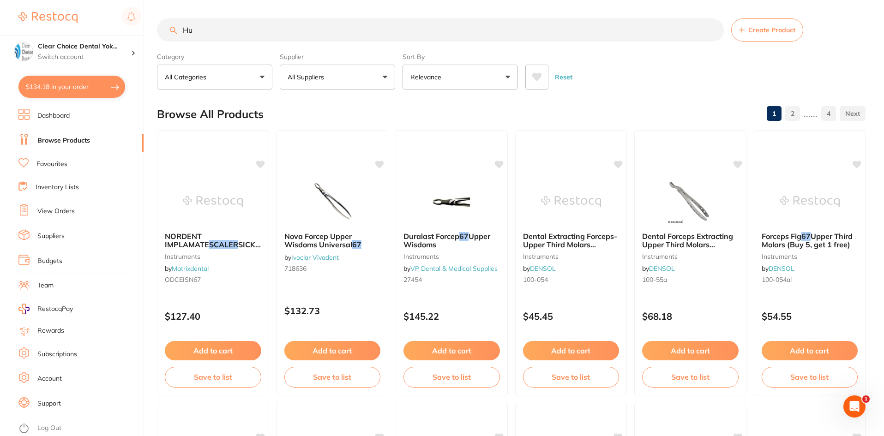
type input "H"
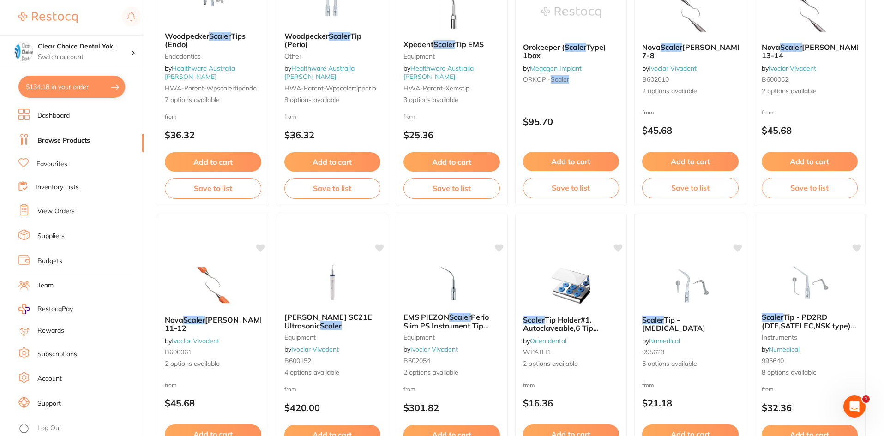
scroll to position [461, 0]
type input "scaler 6/7"
